Goal: Download file/media

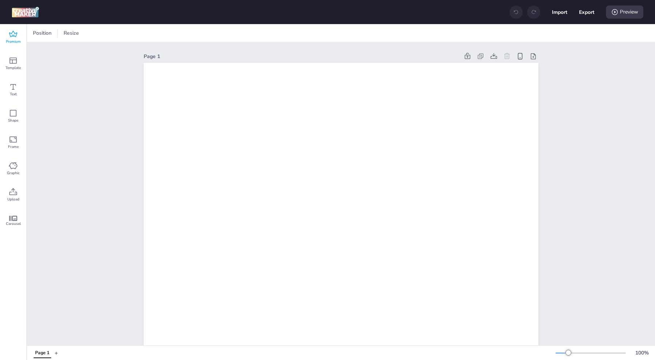
click at [13, 38] on icon at bounding box center [13, 34] width 9 height 9
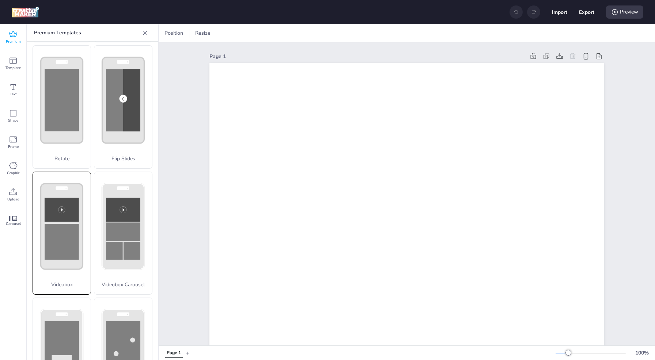
scroll to position [175, 0]
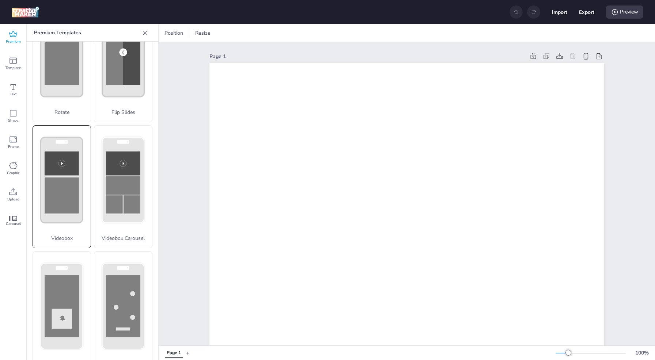
click at [68, 196] on rect at bounding box center [62, 196] width 34 height 36
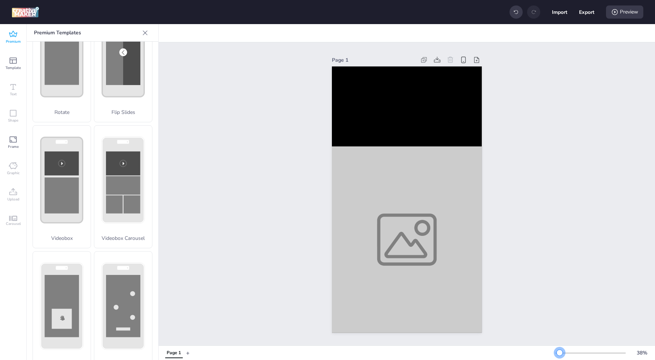
drag, startPoint x: 568, startPoint y: 353, endPoint x: 559, endPoint y: 354, distance: 8.8
click at [559, 354] on div at bounding box center [560, 353] width 6 height 6
click at [427, 115] on video at bounding box center [407, 107] width 150 height 80
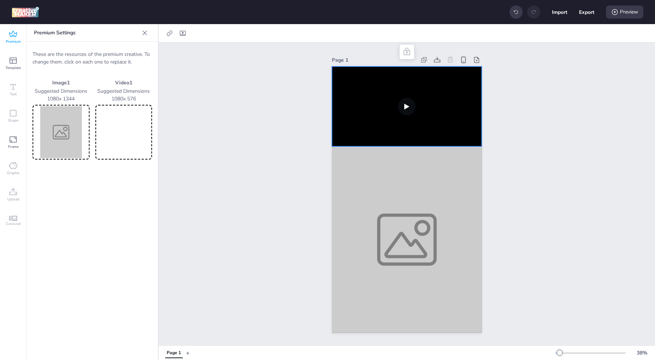
click at [190, 193] on div "Page 1" at bounding box center [407, 193] width 496 height 303
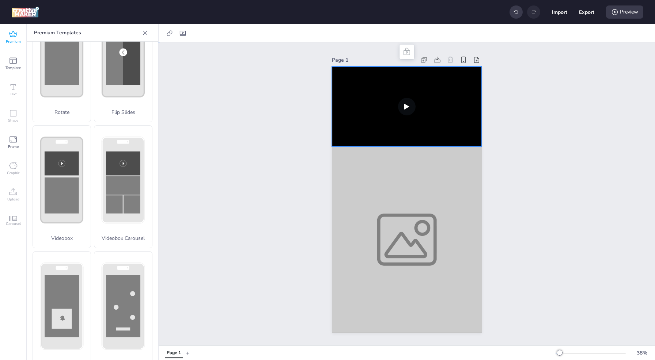
click at [381, 124] on video at bounding box center [407, 107] width 150 height 80
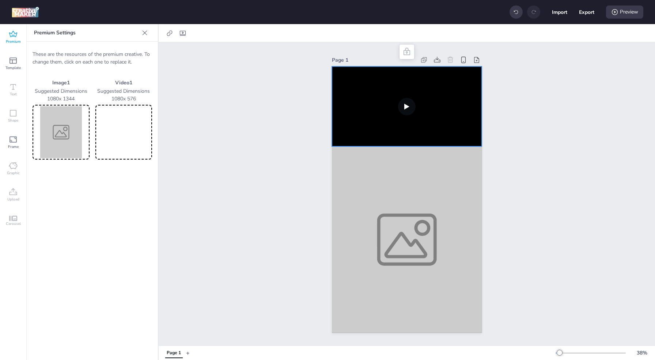
click at [135, 137] on video at bounding box center [124, 132] width 54 height 52
click at [64, 127] on img at bounding box center [61, 132] width 54 height 52
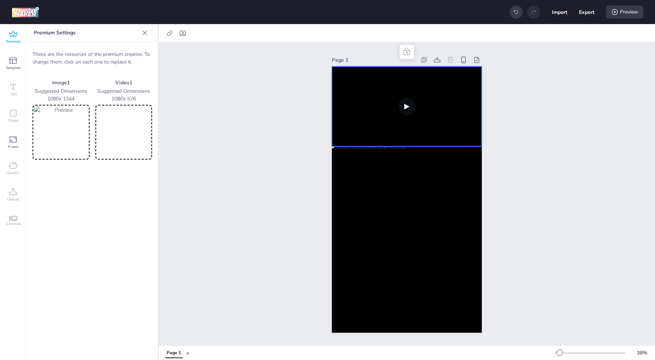
click at [403, 103] on video at bounding box center [407, 107] width 150 height 80
click at [132, 130] on video at bounding box center [124, 132] width 54 height 52
click at [623, 10] on div "Preview" at bounding box center [624, 11] width 37 height 13
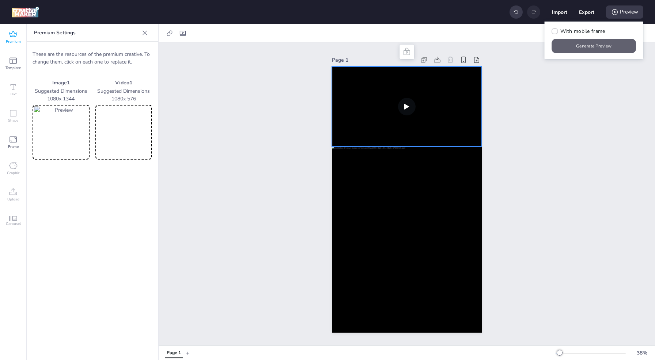
click at [589, 45] on button "Generate Preview" at bounding box center [594, 46] width 84 height 14
click at [553, 32] on icon at bounding box center [554, 31] width 5 height 4
click at [553, 32] on input "With mobile frame" at bounding box center [553, 34] width 5 height 5
checkbox input "true"
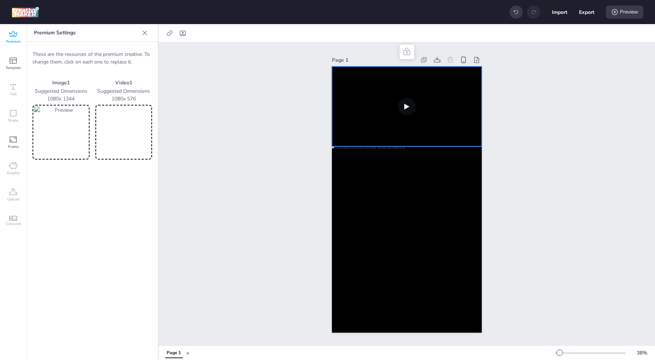
click at [408, 98] on video at bounding box center [407, 107] width 150 height 80
click at [396, 102] on video at bounding box center [407, 107] width 150 height 80
click at [110, 133] on video at bounding box center [124, 132] width 54 height 52
click at [133, 130] on video at bounding box center [124, 132] width 54 height 52
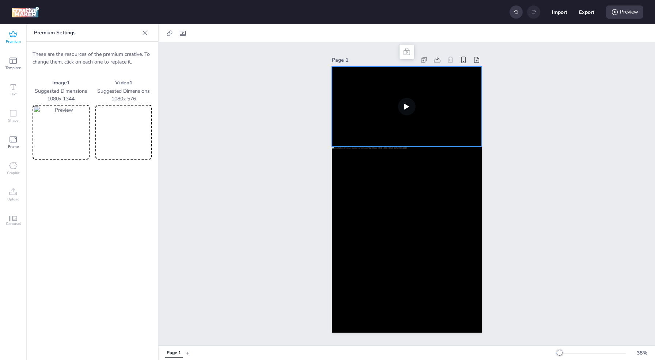
click at [405, 103] on video at bounding box center [407, 107] width 150 height 80
click at [408, 106] on video at bounding box center [407, 107] width 150 height 80
click at [409, 105] on video at bounding box center [407, 107] width 150 height 80
click at [409, 104] on video at bounding box center [407, 107] width 150 height 80
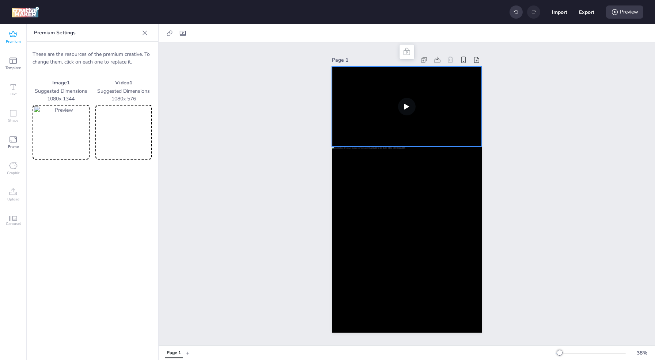
click at [409, 104] on video at bounding box center [407, 107] width 150 height 80
click at [402, 103] on video at bounding box center [407, 107] width 150 height 80
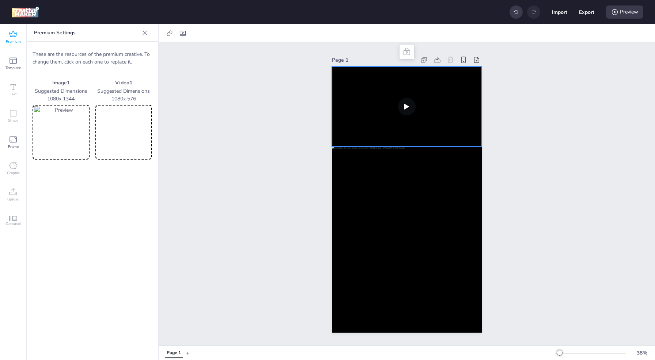
click at [402, 103] on video at bounding box center [407, 107] width 150 height 80
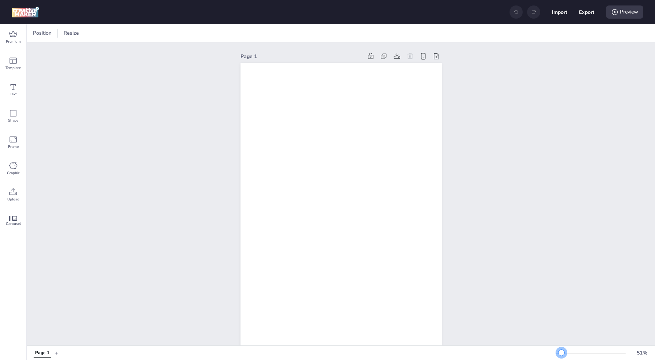
drag, startPoint x: 567, startPoint y: 353, endPoint x: 561, endPoint y: 353, distance: 5.5
click at [561, 353] on div at bounding box center [561, 353] width 6 height 6
click at [18, 33] on div "Premium" at bounding box center [13, 37] width 26 height 26
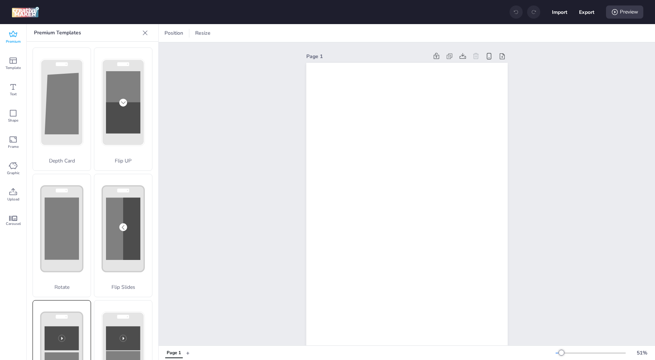
click at [54, 327] on rect at bounding box center [62, 339] width 34 height 24
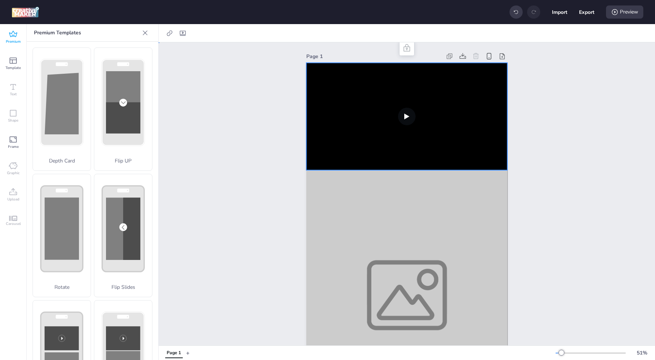
click at [322, 127] on video at bounding box center [406, 116] width 201 height 107
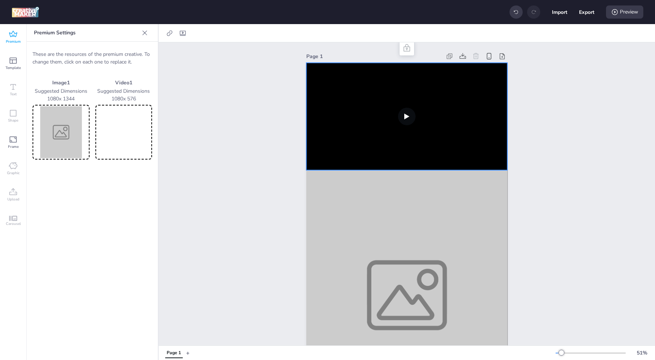
click at [124, 133] on video at bounding box center [124, 132] width 54 height 52
click at [399, 116] on video at bounding box center [406, 116] width 201 height 107
click at [404, 118] on video at bounding box center [406, 116] width 201 height 107
click at [402, 115] on video at bounding box center [406, 116] width 201 height 107
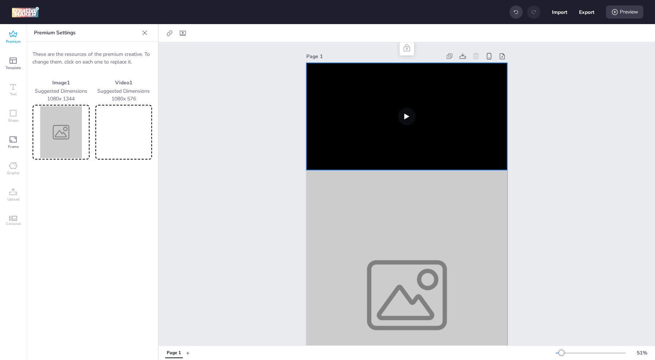
click at [401, 111] on video at bounding box center [406, 116] width 201 height 107
click at [405, 122] on video at bounding box center [406, 116] width 201 height 107
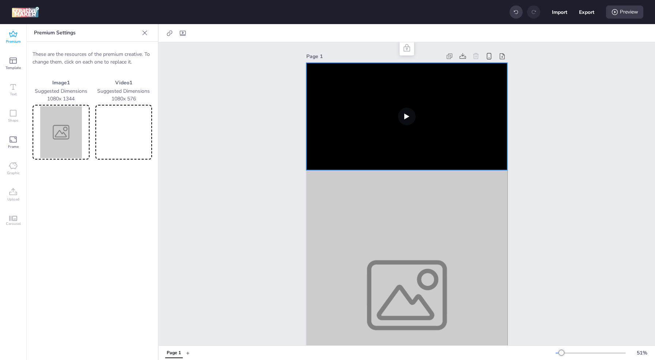
click at [405, 122] on video at bounding box center [406, 116] width 201 height 107
click at [406, 122] on video at bounding box center [406, 116] width 201 height 107
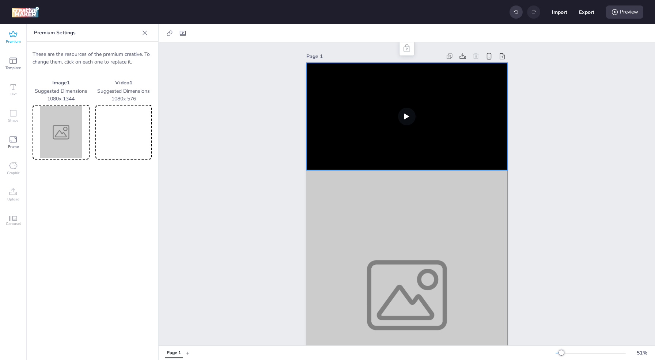
click at [406, 122] on video at bounding box center [406, 116] width 201 height 107
click at [617, 11] on icon at bounding box center [614, 11] width 7 height 7
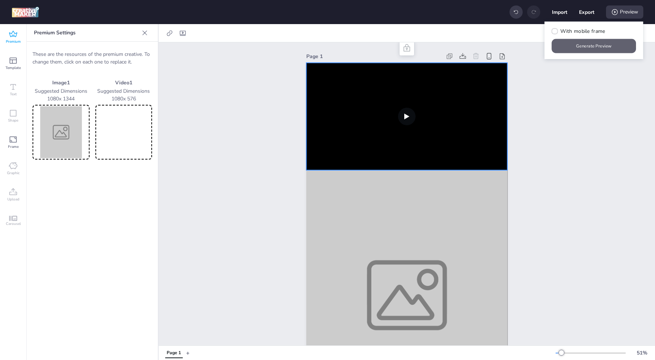
click at [589, 49] on button "Generate Preview" at bounding box center [594, 46] width 84 height 14
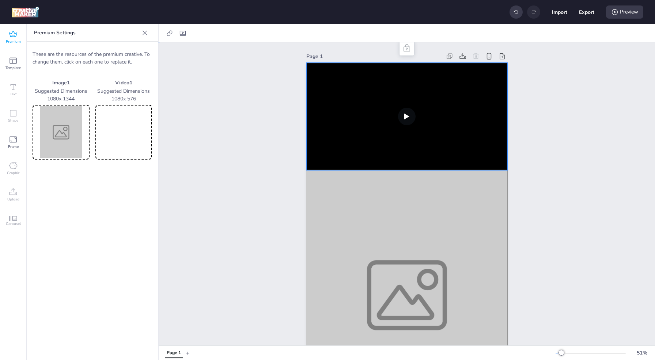
click at [196, 167] on div "Page 1" at bounding box center [407, 235] width 496 height 387
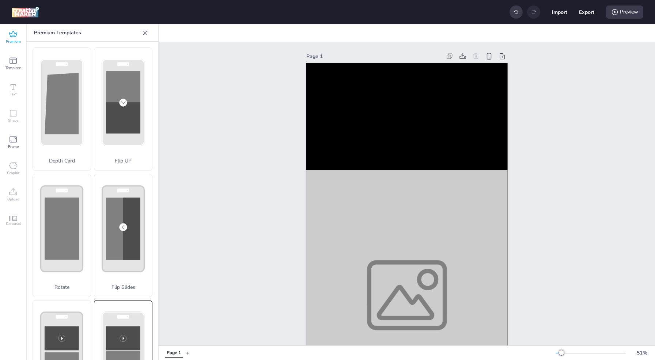
click at [107, 312] on rect at bounding box center [123, 355] width 42 height 86
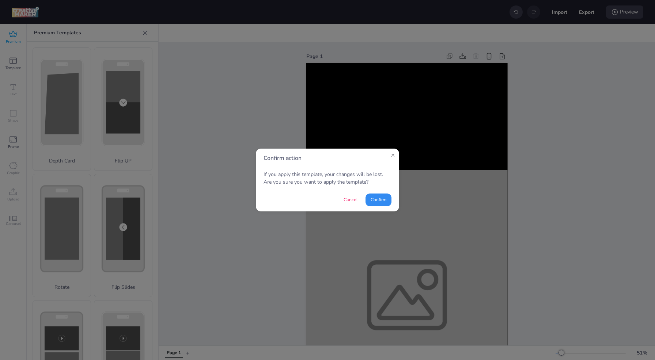
click at [380, 198] on button "Confirm" at bounding box center [378, 200] width 26 height 13
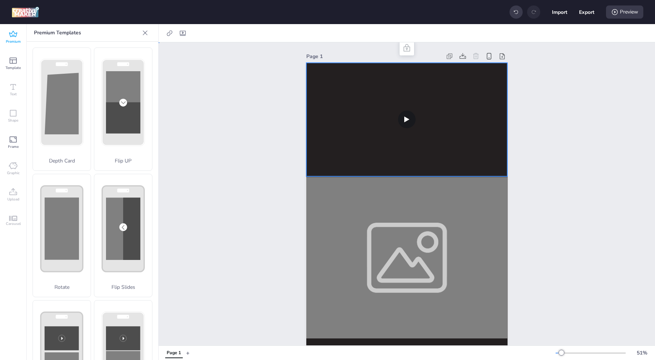
click at [405, 132] on video at bounding box center [406, 120] width 201 height 114
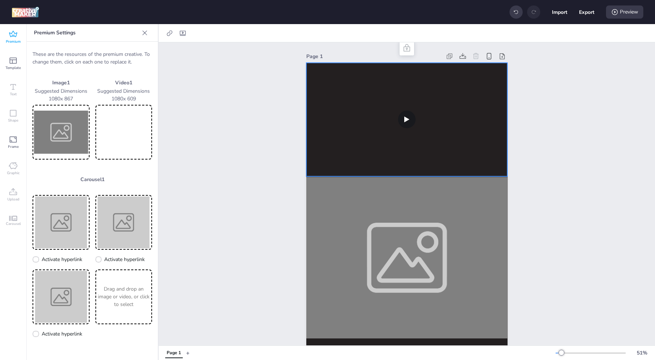
click at [131, 133] on video at bounding box center [124, 132] width 54 height 52
click at [411, 119] on video at bounding box center [406, 120] width 201 height 114
click at [126, 136] on video at bounding box center [124, 132] width 54 height 52
click at [183, 33] on icon at bounding box center [182, 33] width 7 height 7
select select "contain"
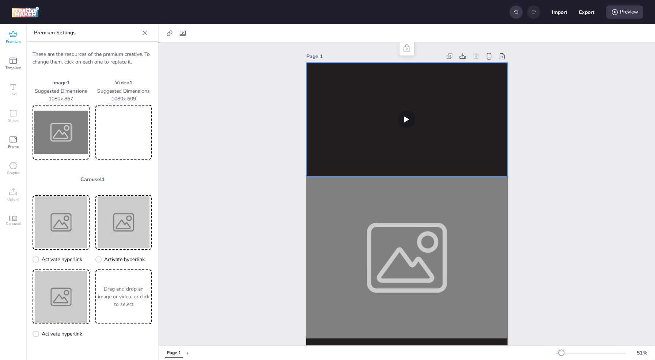
click at [191, 113] on div "Page 1" at bounding box center [407, 235] width 496 height 387
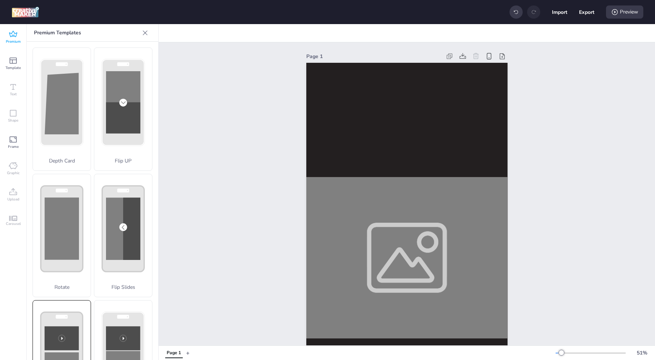
click at [70, 312] on rect at bounding box center [62, 355] width 42 height 86
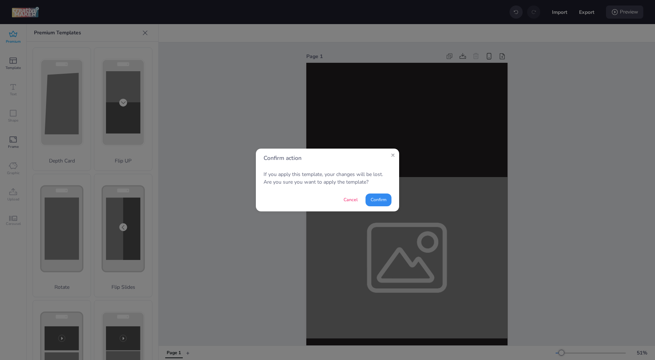
click at [380, 200] on button "Confirm" at bounding box center [378, 200] width 26 height 13
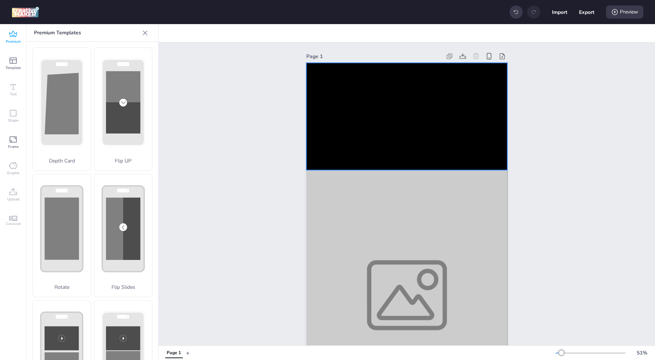
click at [359, 144] on video at bounding box center [406, 116] width 201 height 107
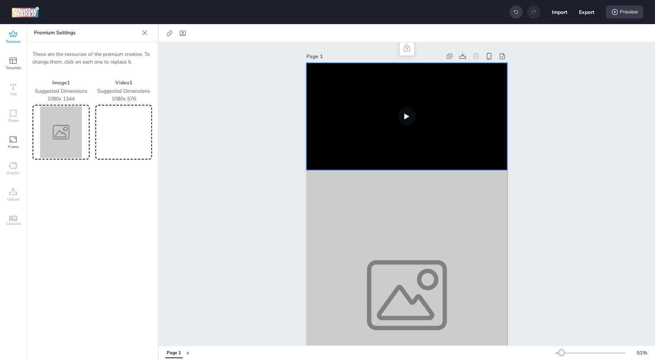
click at [405, 117] on video at bounding box center [406, 116] width 201 height 107
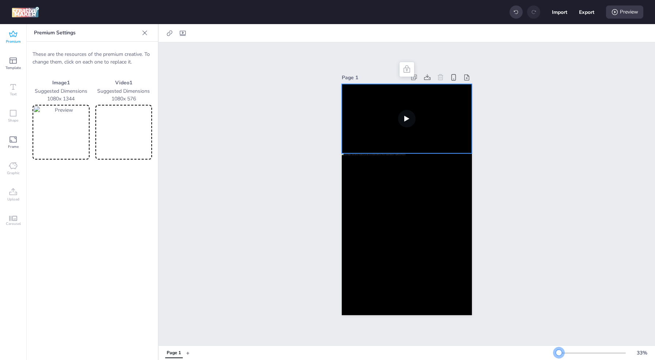
click at [559, 352] on div at bounding box center [559, 353] width 6 height 6
click at [404, 115] on video at bounding box center [407, 118] width 130 height 69
click at [403, 65] on icon at bounding box center [406, 68] width 7 height 7
drag, startPoint x: 404, startPoint y: 65, endPoint x: 403, endPoint y: 69, distance: 4.3
click at [404, 66] on icon at bounding box center [406, 69] width 9 height 9
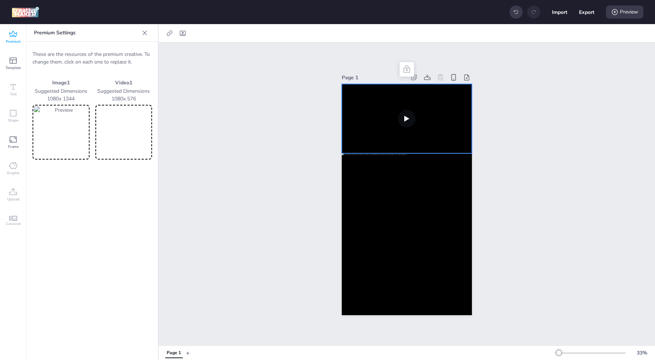
click at [404, 111] on video at bounding box center [407, 118] width 130 height 69
click at [405, 118] on video at bounding box center [407, 118] width 130 height 69
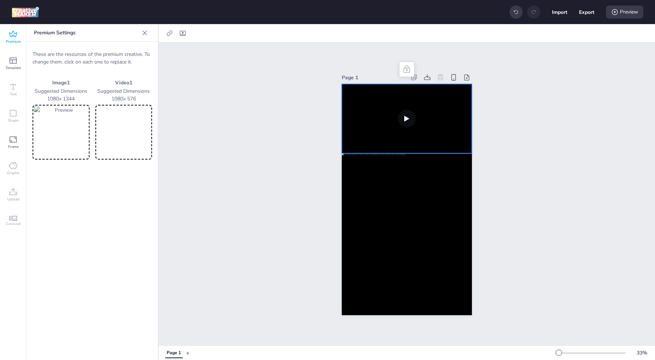
click at [406, 118] on video at bounding box center [407, 118] width 130 height 69
click at [406, 117] on video at bounding box center [407, 118] width 130 height 69
click at [582, 13] on button "Export" at bounding box center [586, 11] width 15 height 15
select select "html"
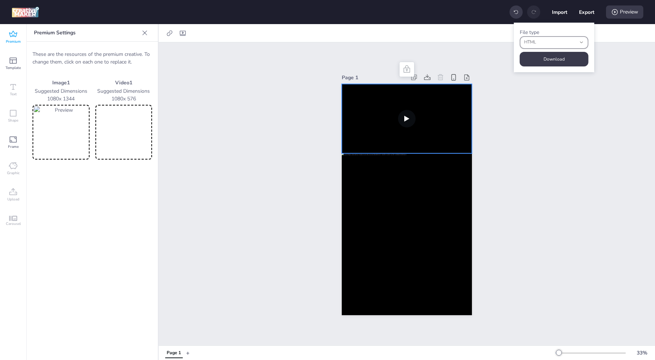
click at [560, 43] on span "HTML" at bounding box center [550, 42] width 52 height 7
click at [561, 43] on span "HTML" at bounding box center [550, 42] width 52 height 7
click at [558, 60] on button "Download" at bounding box center [554, 59] width 69 height 15
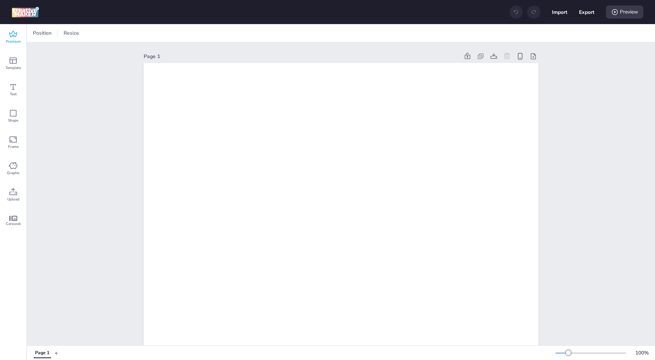
click at [13, 31] on icon at bounding box center [13, 34] width 8 height 6
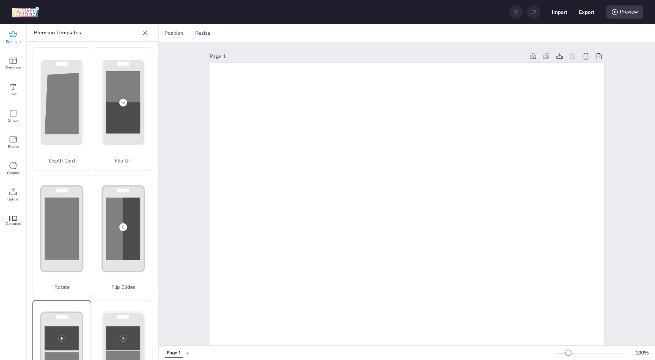
click at [71, 315] on rect at bounding box center [62, 355] width 42 height 86
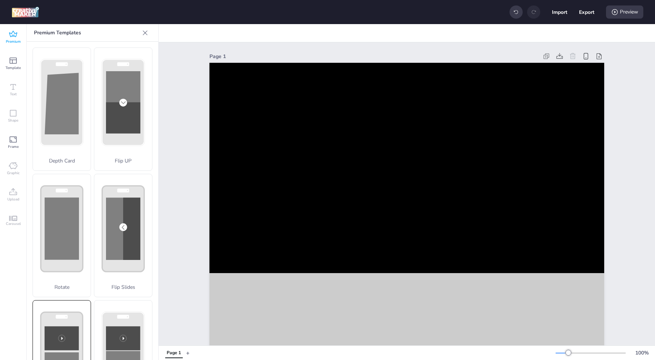
click at [77, 330] on rect at bounding box center [62, 355] width 42 height 86
click at [78, 330] on div "Confirm action If you apply this template, your changes will be lost. Are you s…" at bounding box center [327, 181] width 661 height 364
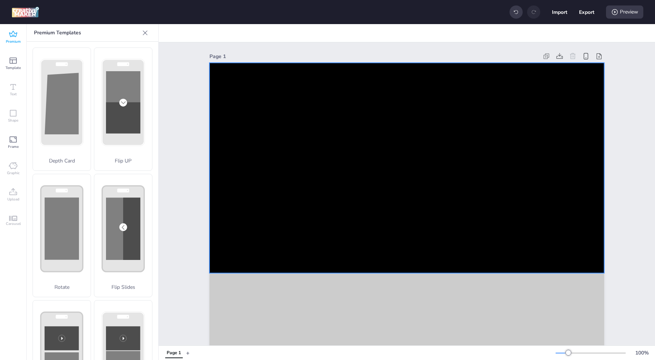
click at [292, 233] on video at bounding box center [406, 168] width 395 height 210
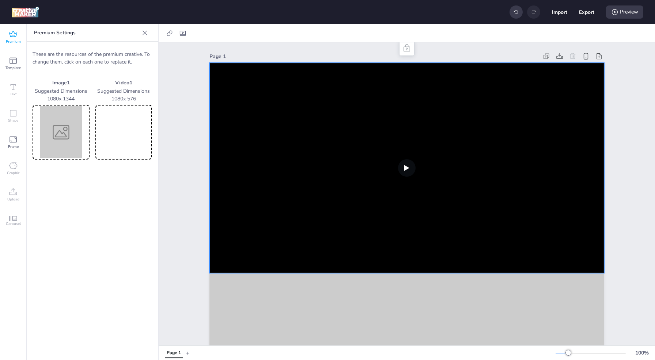
click at [114, 127] on video at bounding box center [124, 132] width 54 height 52
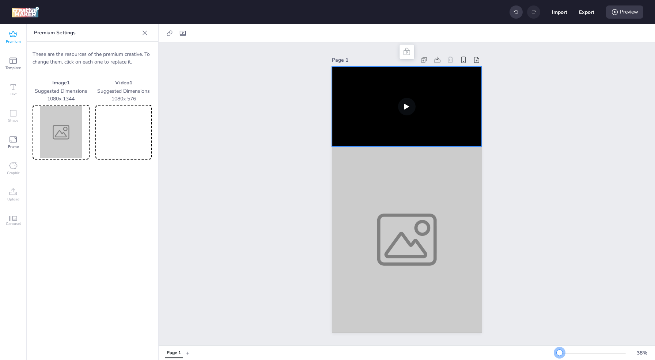
drag, startPoint x: 569, startPoint y: 353, endPoint x: 559, endPoint y: 353, distance: 9.5
click at [559, 353] on div at bounding box center [560, 353] width 6 height 6
click at [71, 137] on img at bounding box center [61, 132] width 54 height 52
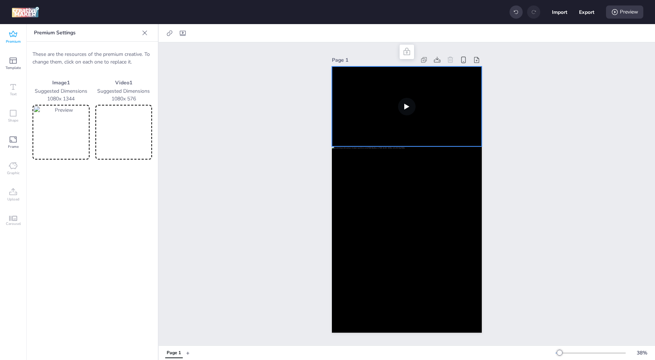
click at [20, 39] on span "Premium" at bounding box center [13, 42] width 15 height 6
